Goal: Transaction & Acquisition: Purchase product/service

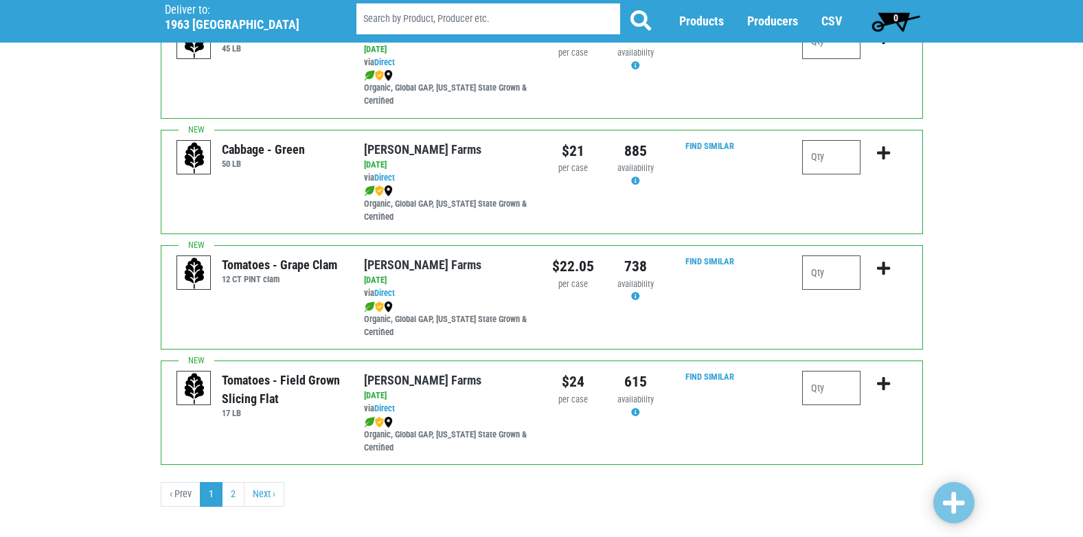
scroll to position [2006, 0]
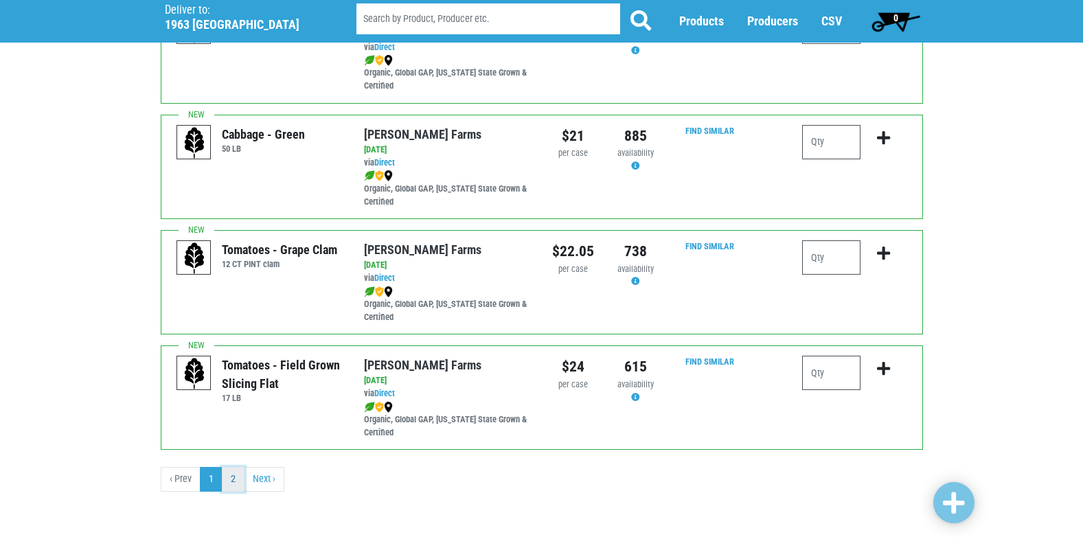
click at [238, 483] on link "2" at bounding box center [233, 479] width 23 height 25
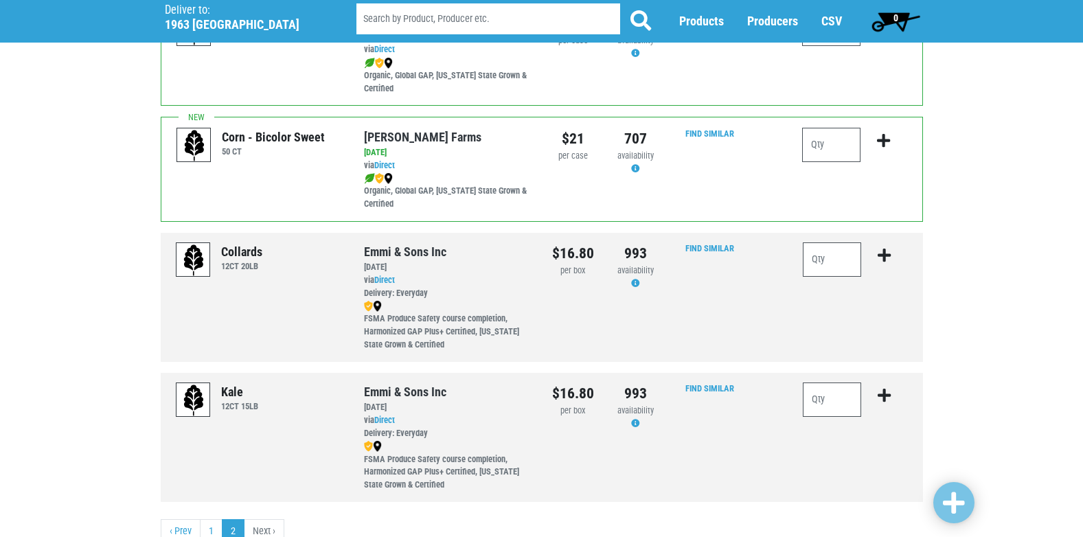
scroll to position [439, 0]
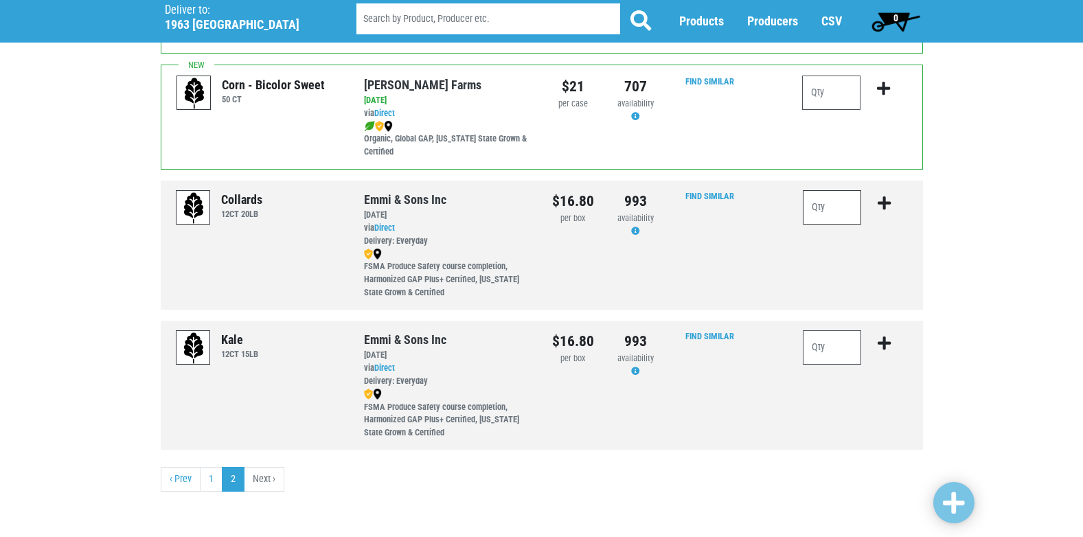
click at [829, 207] on input "number" at bounding box center [832, 207] width 59 height 34
type input "1"
click at [885, 200] on icon "submit" at bounding box center [884, 203] width 13 height 15
click at [834, 348] on input "number" at bounding box center [832, 347] width 59 height 34
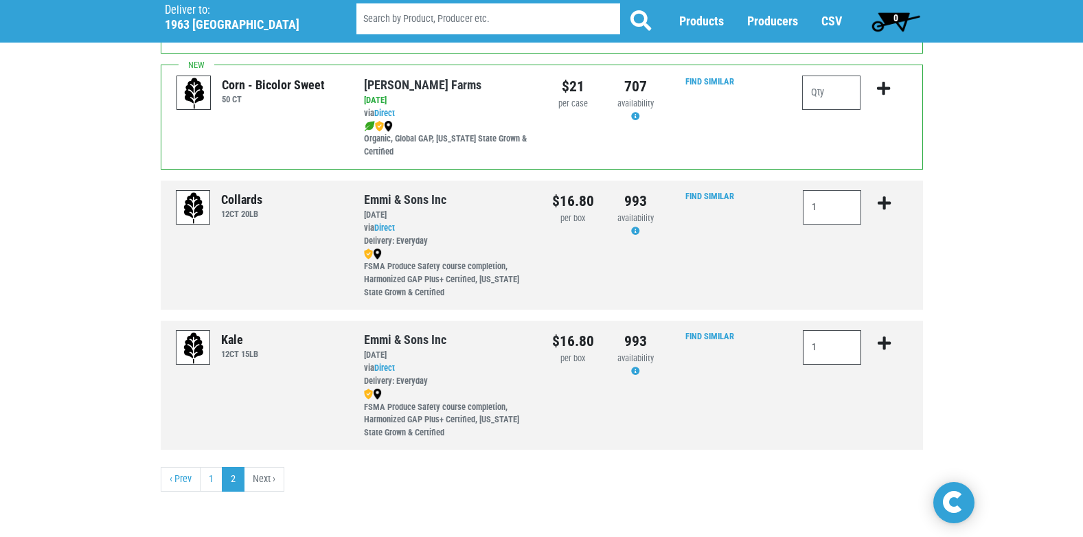
type input "1"
click at [885, 344] on icon "submit" at bounding box center [884, 343] width 13 height 15
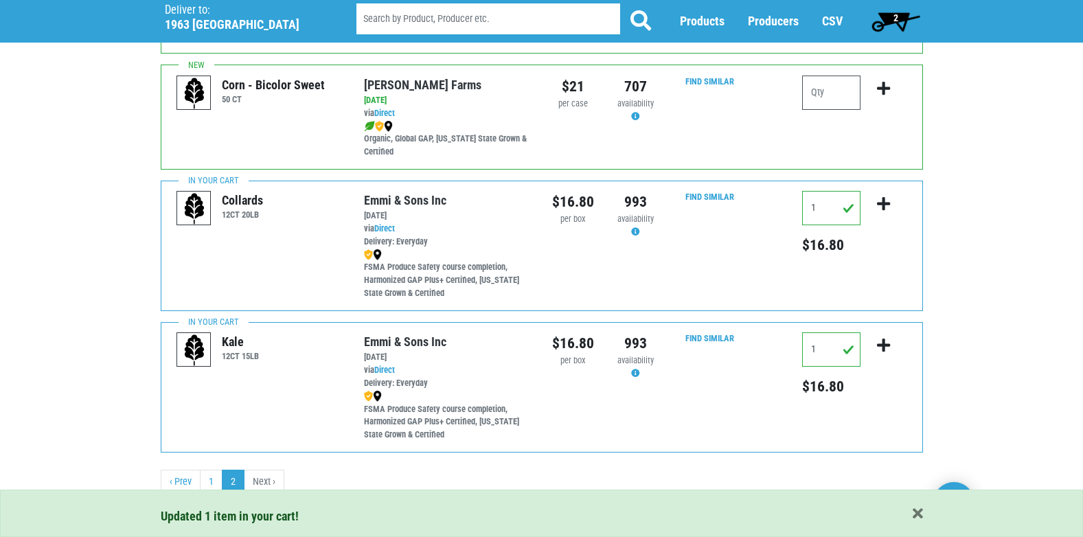
click at [893, 21] on span "2" at bounding box center [895, 17] width 5 height 11
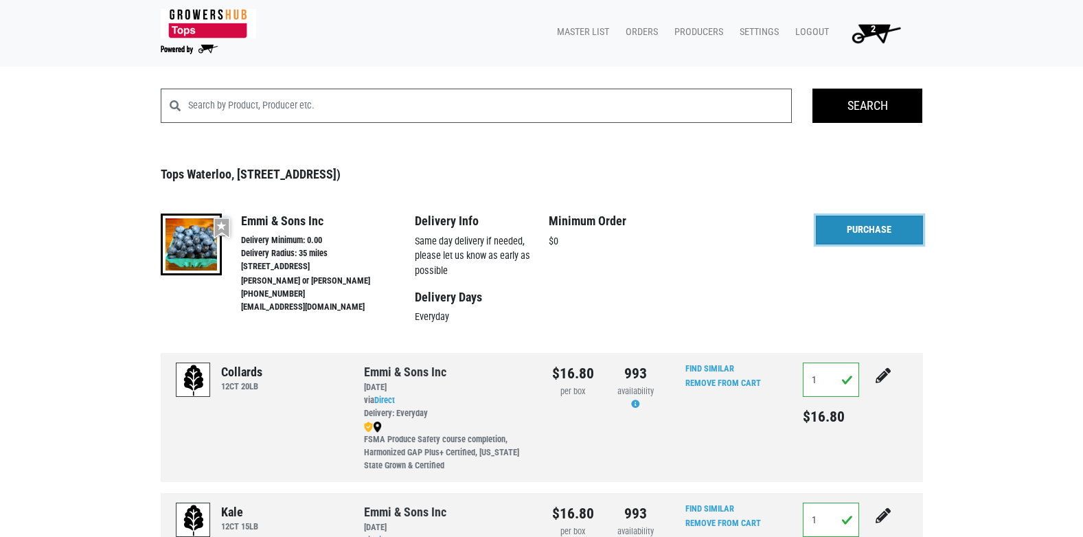
click at [873, 227] on link "Purchase" at bounding box center [869, 230] width 107 height 29
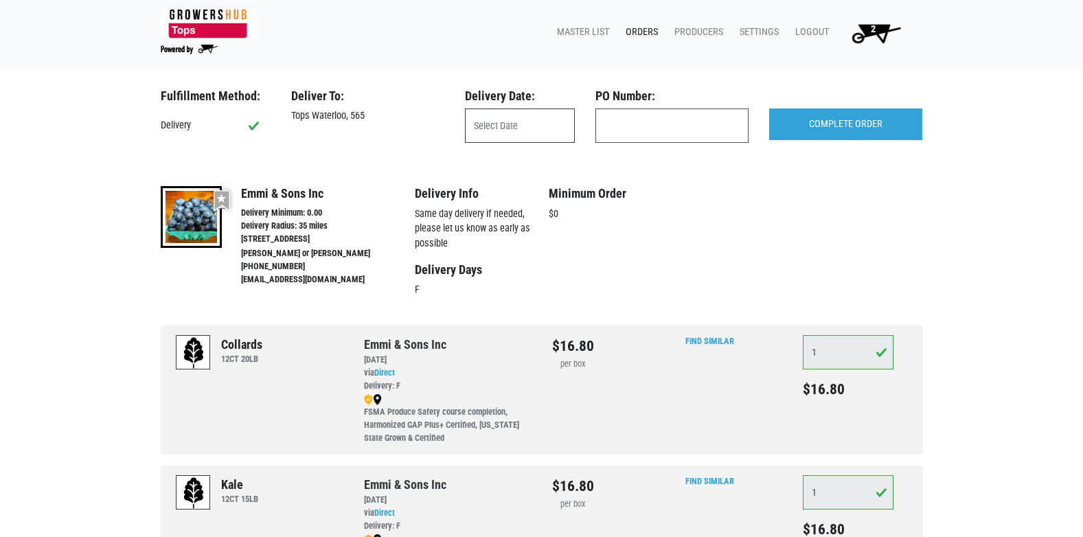
click at [520, 122] on input "text" at bounding box center [520, 125] width 110 height 34
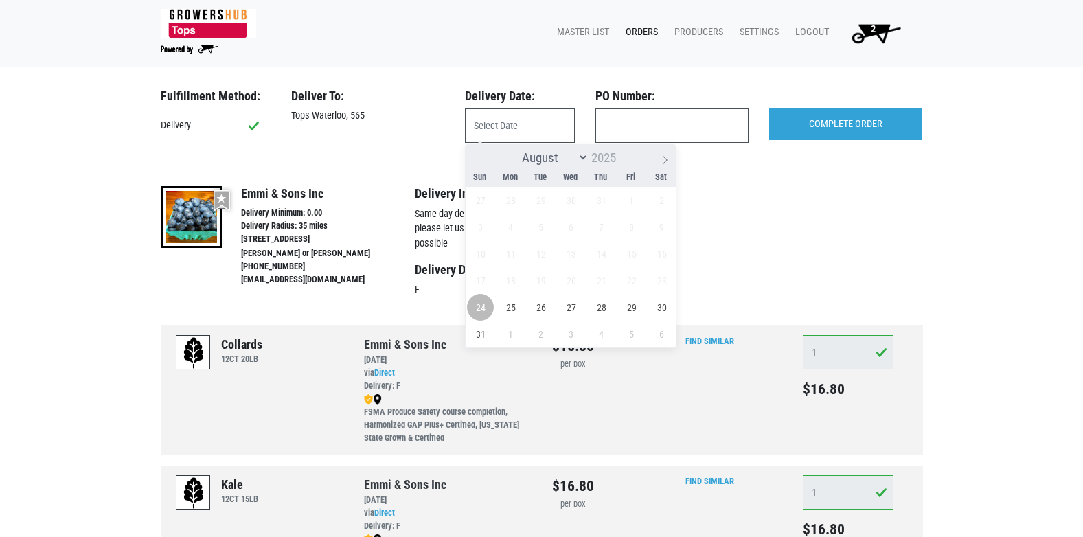
click at [482, 304] on span "24" at bounding box center [480, 307] width 27 height 27
type input "[DATE]"
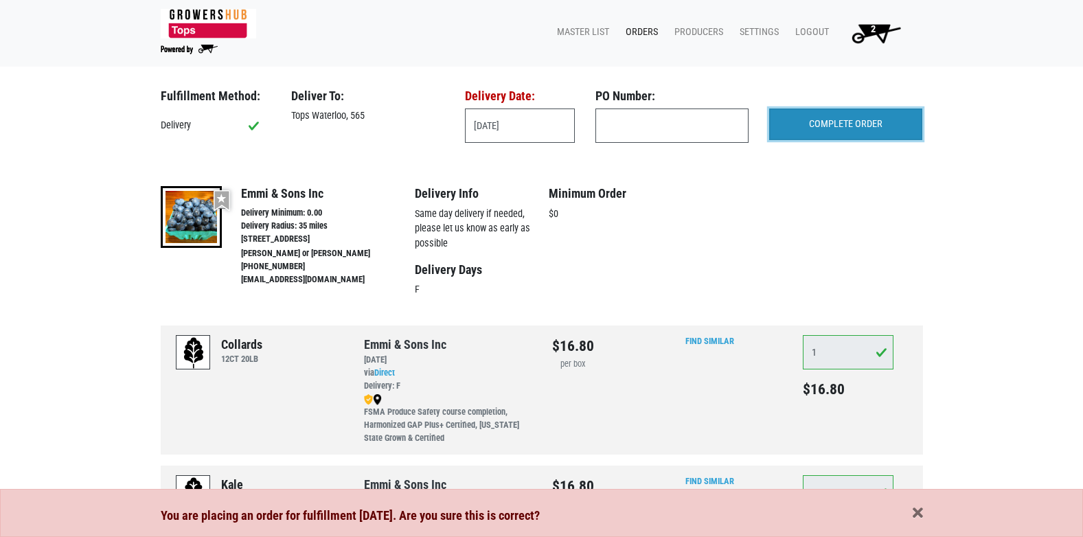
click at [838, 124] on input "COMPLETE ORDER" at bounding box center [845, 124] width 153 height 32
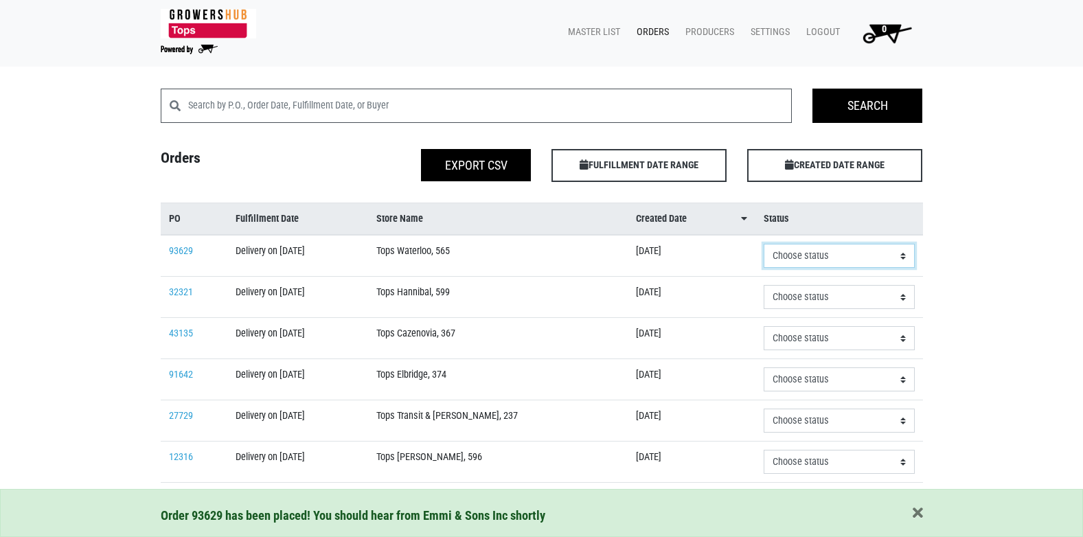
click at [777, 251] on select "Choose status Received Refused Invoiced Paid" at bounding box center [839, 256] width 150 height 24
click at [851, 257] on select "Choose status Received Refused Invoiced Paid" at bounding box center [839, 256] width 150 height 24
click at [904, 256] on select "Choose status Received Refused Invoiced Paid" at bounding box center [839, 256] width 150 height 24
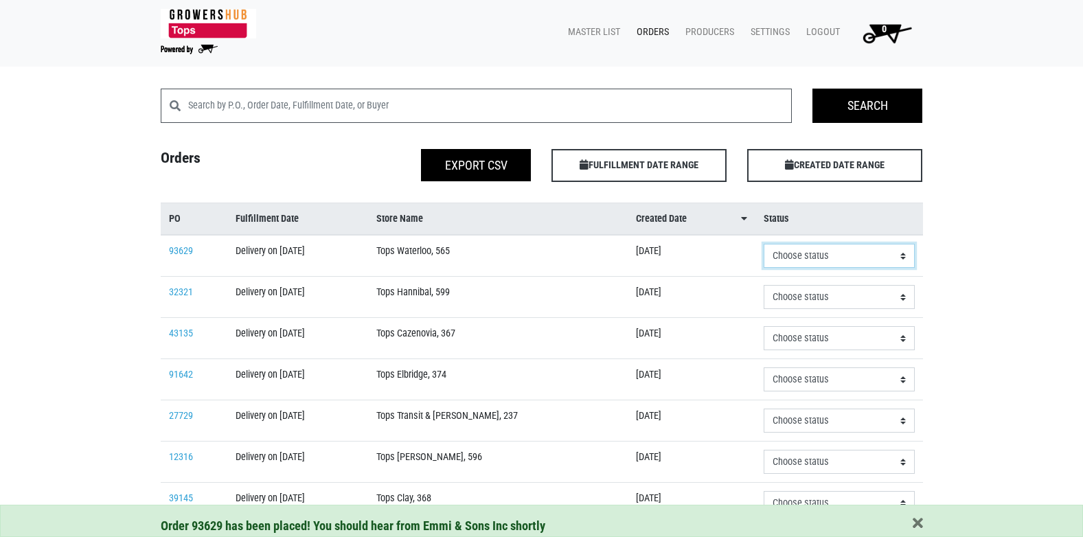
click at [799, 249] on select "Choose status Received Refused Invoiced Paid" at bounding box center [839, 256] width 150 height 24
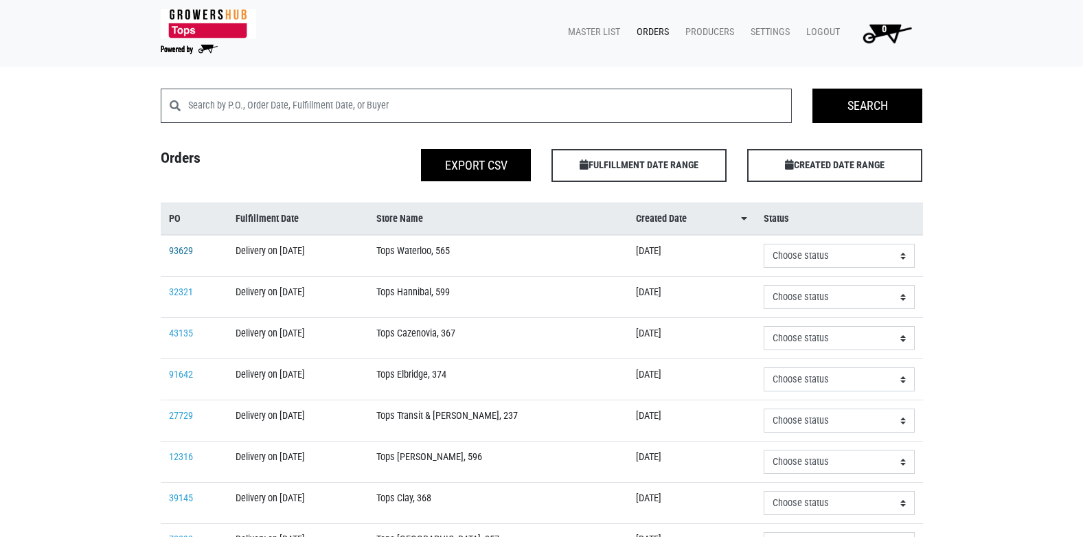
click at [189, 254] on link "93629" at bounding box center [181, 251] width 24 height 12
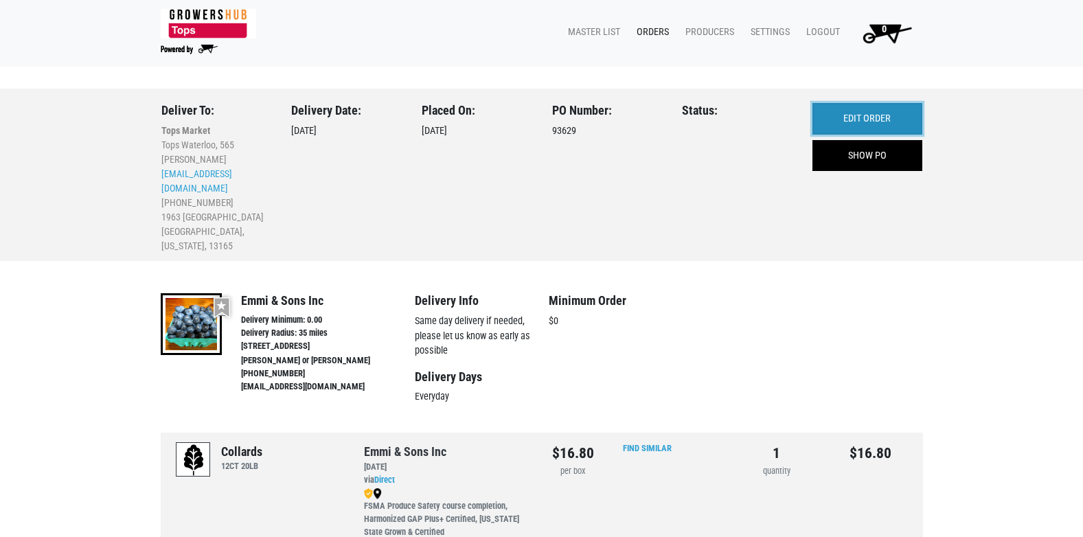
click at [890, 117] on link "EDIT ORDER" at bounding box center [867, 119] width 110 height 32
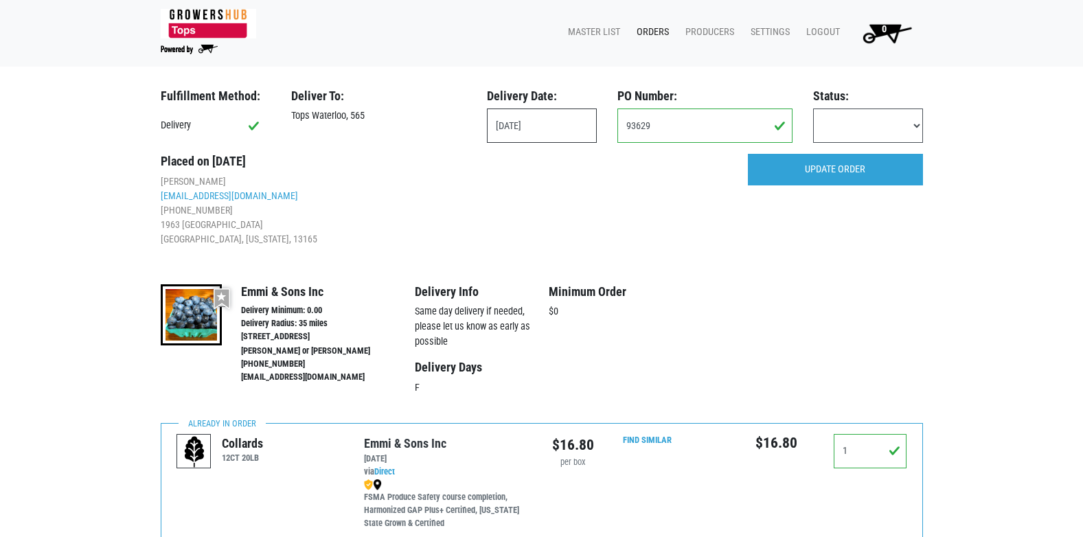
click at [547, 117] on input "[DATE]" at bounding box center [542, 125] width 110 height 34
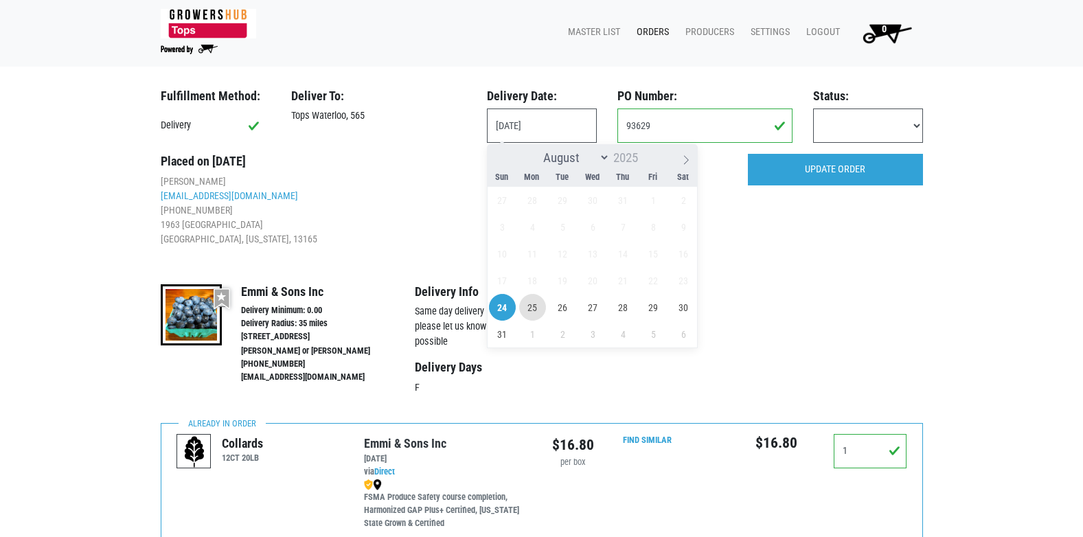
click at [530, 306] on span "25" at bounding box center [532, 307] width 27 height 27
type input "[DATE]"
click at [531, 307] on p "Same day delivery if needed, please let us know as early as possible" at bounding box center [482, 326] width 134 height 45
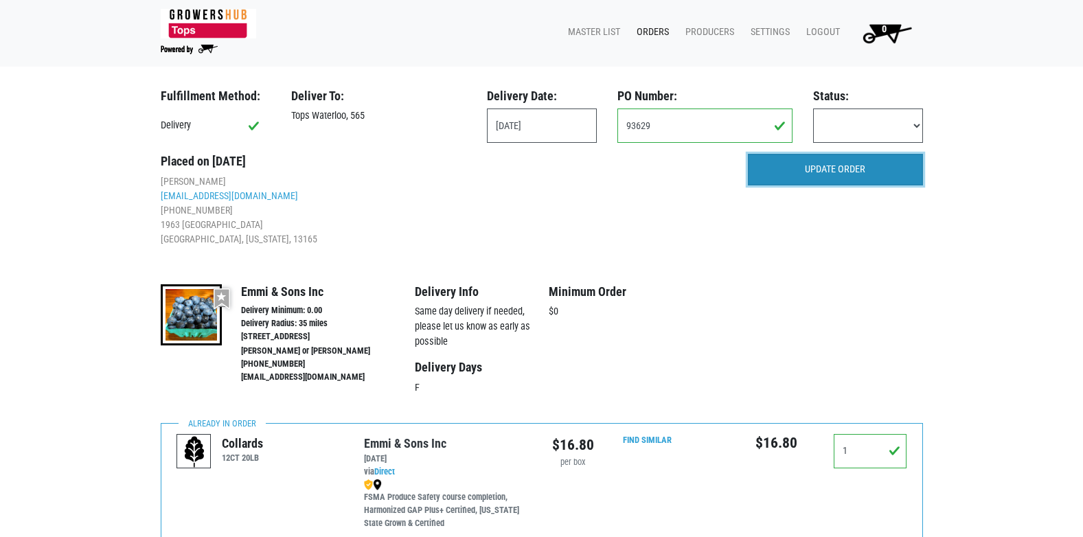
click at [849, 168] on input "UPDATE ORDER" at bounding box center [835, 170] width 175 height 32
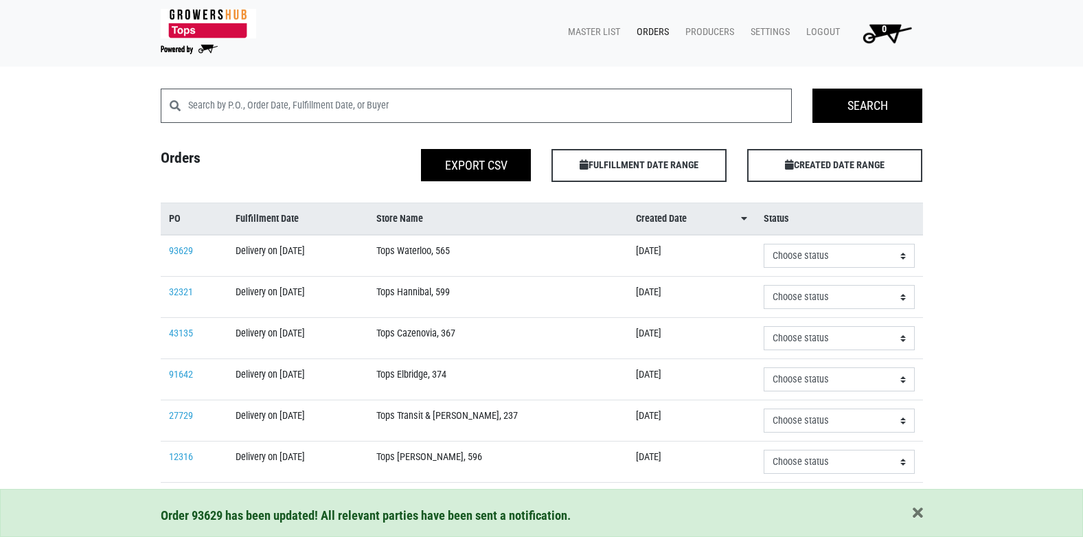
drag, startPoint x: 284, startPoint y: 253, endPoint x: 311, endPoint y: 254, distance: 26.8
click at [369, 252] on td "Delivery on [DATE]" at bounding box center [297, 256] width 141 height 42
click at [318, 253] on td "Delivery on [DATE]" at bounding box center [297, 256] width 141 height 42
click at [347, 174] on div "Orders Export CSV FULFILLMENT DATE RANGE Apply CREATED DATE RANGE Apply" at bounding box center [541, 165] width 783 height 33
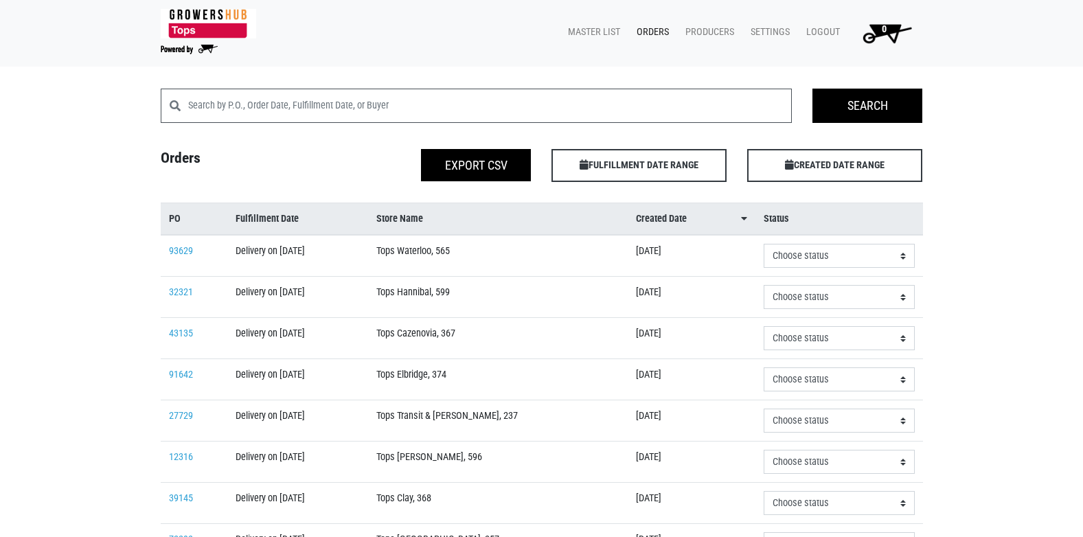
click at [311, 247] on td "Delivery on [DATE]" at bounding box center [297, 256] width 141 height 42
